Goal: Task Accomplishment & Management: Complete application form

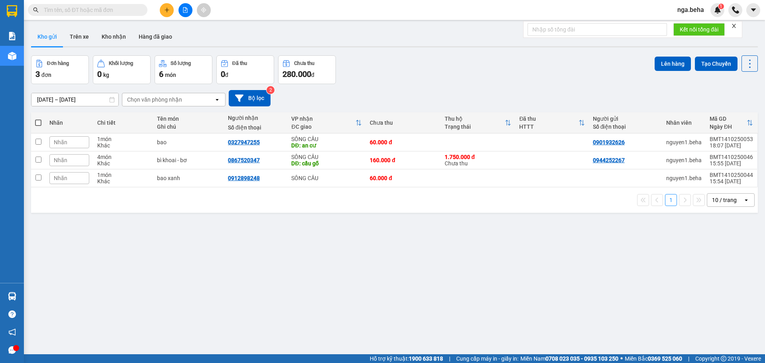
click at [114, 6] on input "text" at bounding box center [91, 10] width 94 height 9
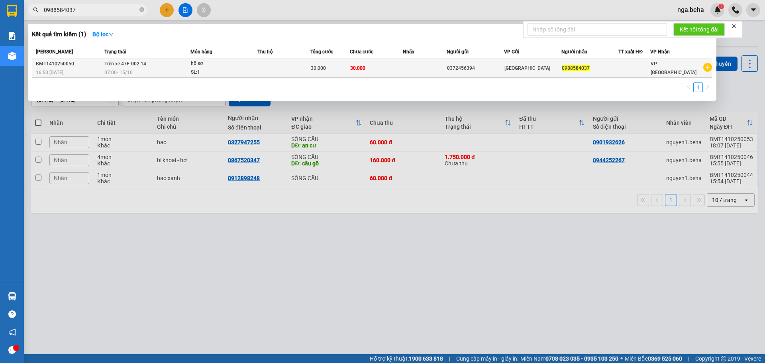
type input "0988584037"
click at [164, 68] on div "07:00 [DATE]" at bounding box center [147, 72] width 86 height 9
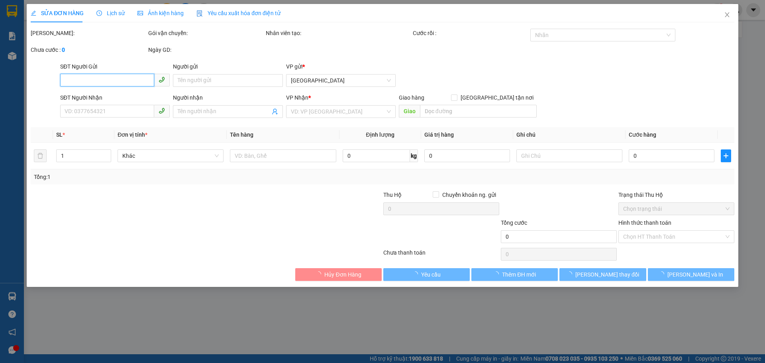
type input "0372456394"
type input "0988584037"
type input "30.000"
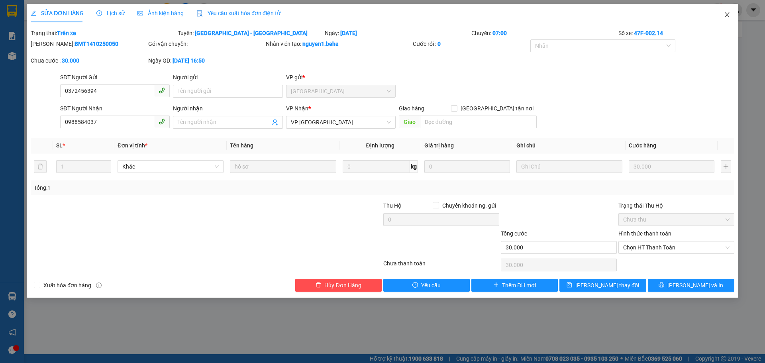
click at [730, 15] on icon "close" at bounding box center [727, 15] width 6 height 6
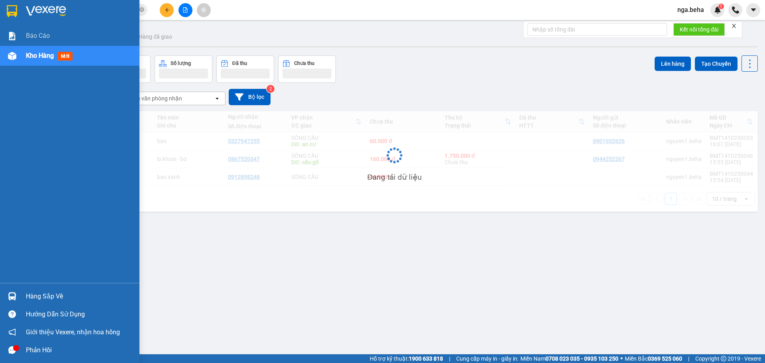
click at [13, 59] on img at bounding box center [12, 56] width 8 height 8
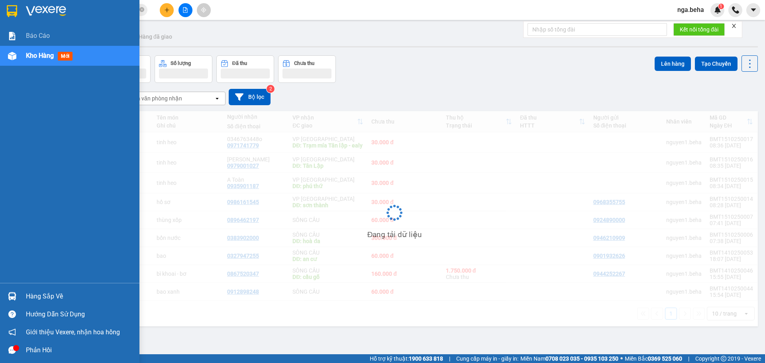
click at [13, 59] on img at bounding box center [12, 56] width 8 height 8
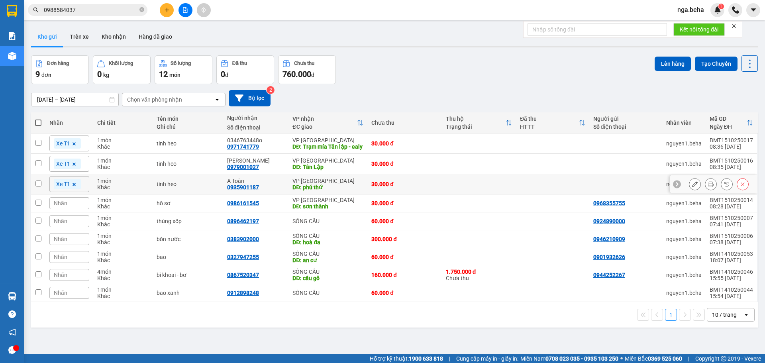
scroll to position [37, 0]
